Goal: Task Accomplishment & Management: Complete application form

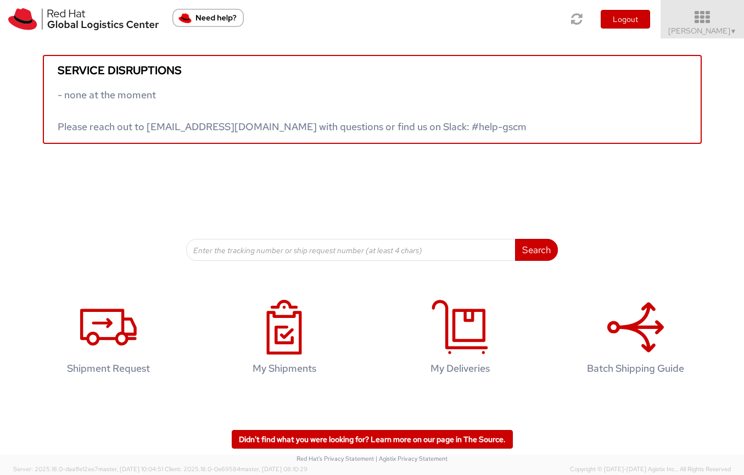
click at [675, 27] on span "kelley Glynn-Paulsen ▼" at bounding box center [702, 31] width 69 height 10
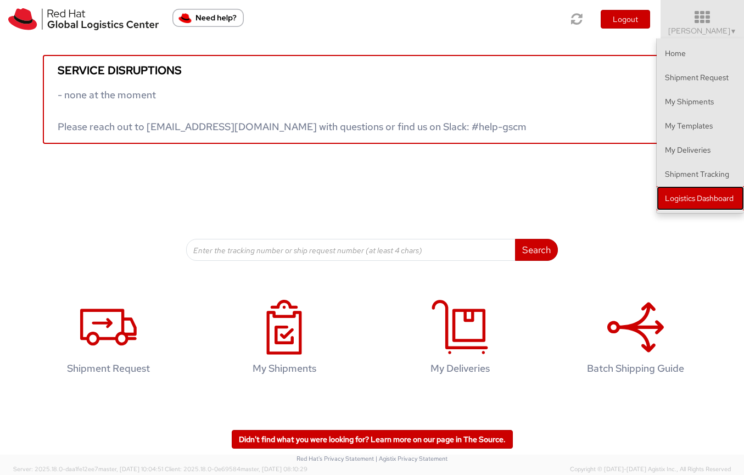
click at [675, 207] on link "Logistics Dashboard" at bounding box center [700, 198] width 87 height 24
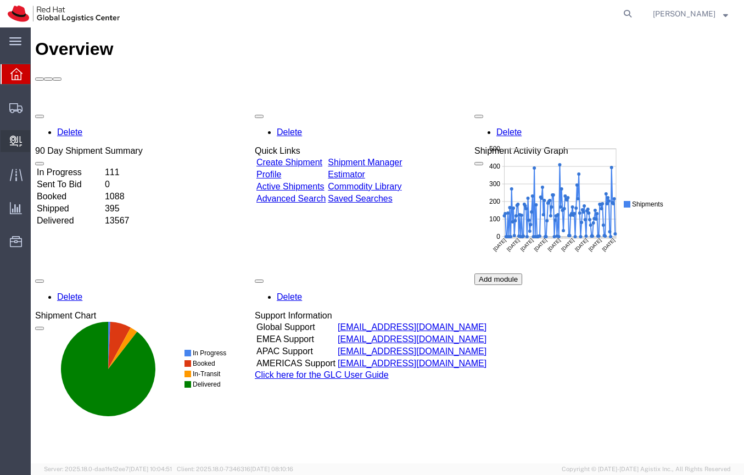
click at [0, 0] on span "Create Delivery" at bounding box center [0, 0] width 0 height 0
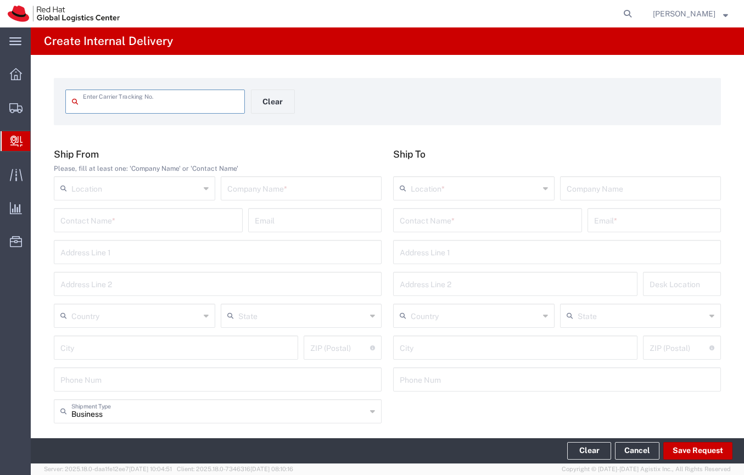
click at [227, 103] on input "text" at bounding box center [160, 100] width 155 height 19
type input "392660730426"
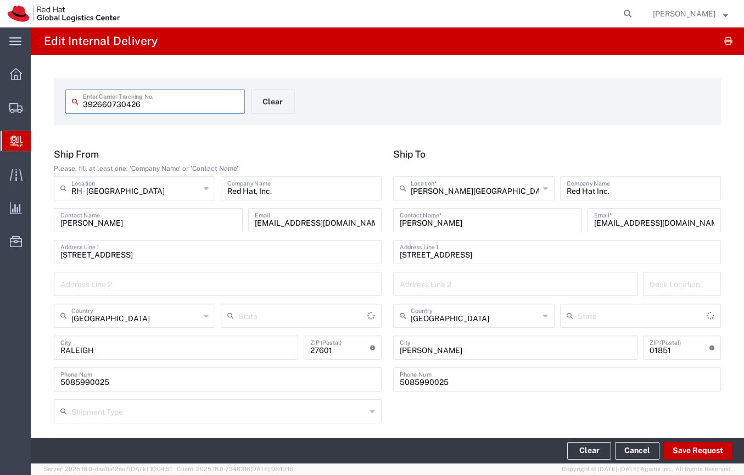
type input "[US_STATE]"
type input "2Day One Rate"
type input "[US_STATE]"
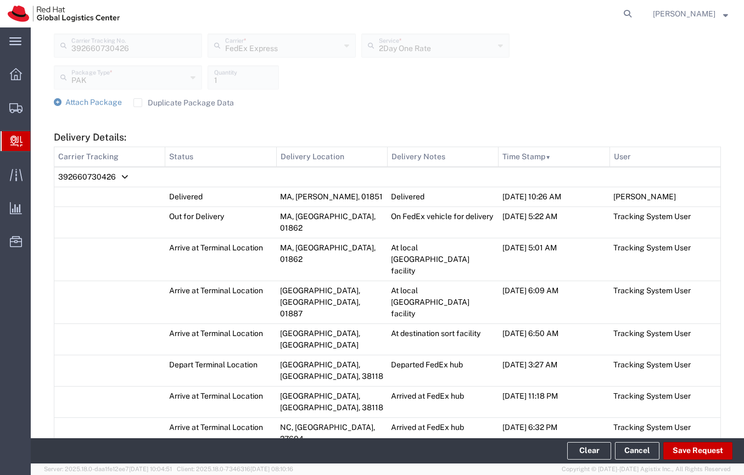
scroll to position [594, 0]
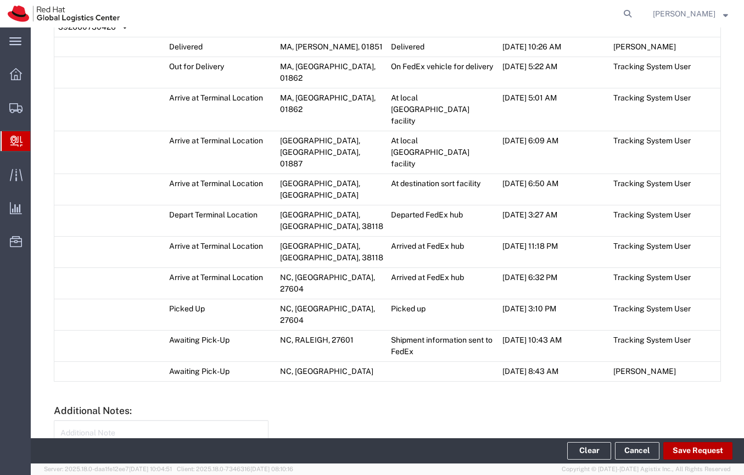
click at [696, 445] on button "Save Request" at bounding box center [697, 451] width 69 height 18
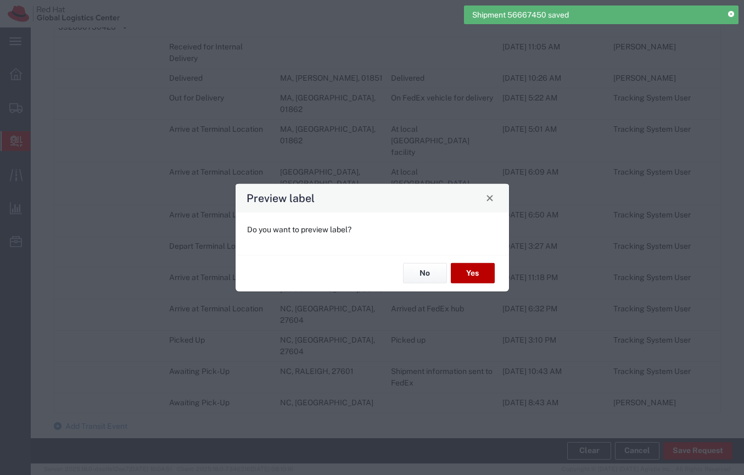
click at [474, 279] on button "Yes" at bounding box center [473, 273] width 44 height 20
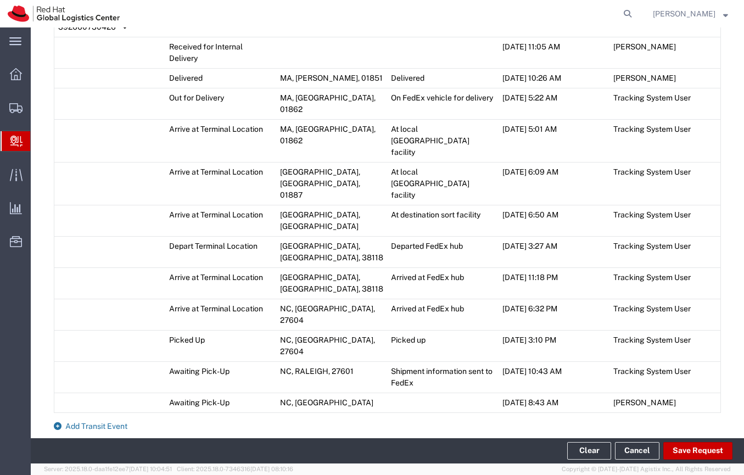
click at [104, 422] on span "Add Transit Event" at bounding box center [96, 426] width 62 height 9
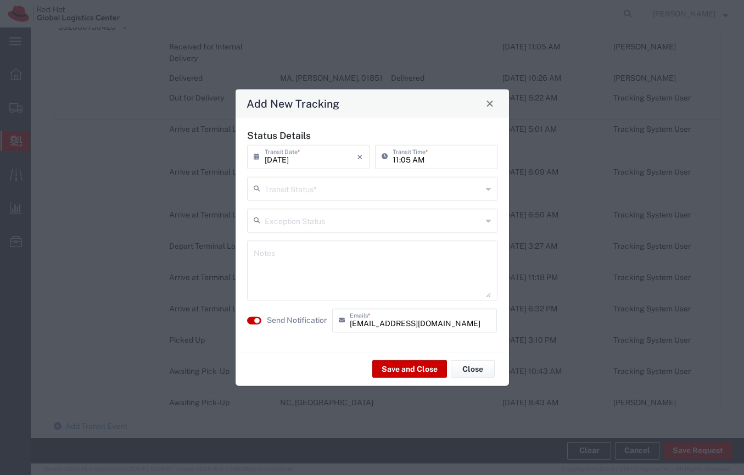
click at [382, 180] on input "text" at bounding box center [373, 187] width 217 height 19
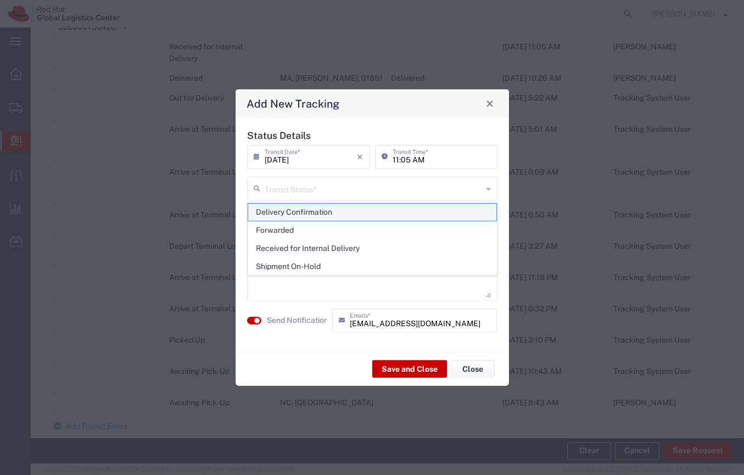
click at [359, 209] on span "Delivery Confirmation" at bounding box center [372, 212] width 248 height 17
type input "Delivery Confirmation"
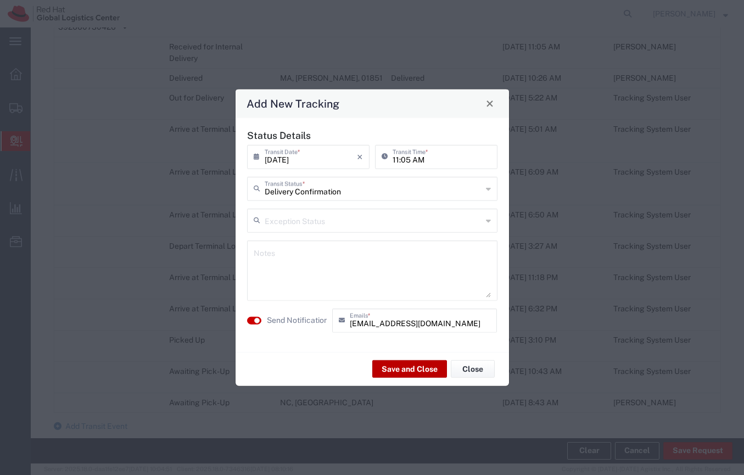
click at [405, 370] on button "Save and Close" at bounding box center [409, 369] width 75 height 18
